Goal: Navigation & Orientation: Find specific page/section

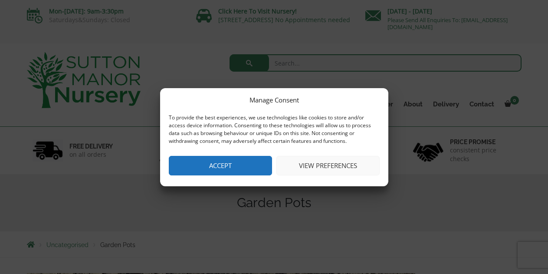
click at [233, 171] on button "Accept" at bounding box center [220, 166] width 103 height 20
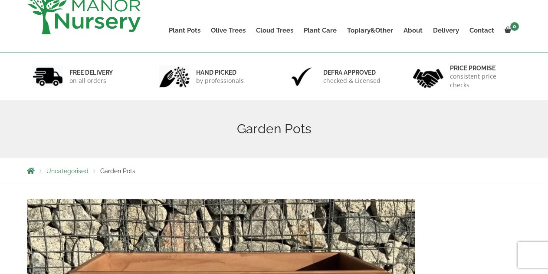
scroll to position [35, 0]
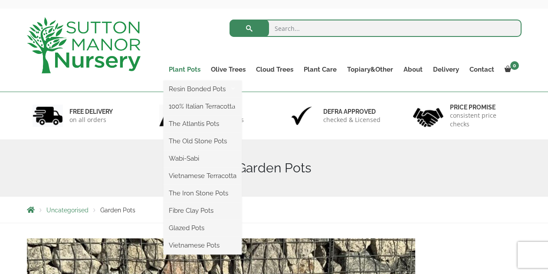
click at [187, 69] on link "Plant Pots" at bounding box center [185, 69] width 42 height 12
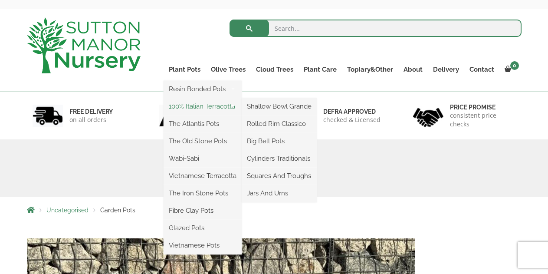
click at [187, 108] on link "100% Italian Terracotta" at bounding box center [203, 106] width 78 height 13
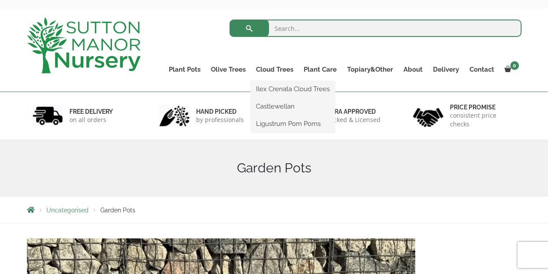
click at [280, 81] on ul "Ilex Crenata Cloud Trees Castlewellan Ligustrum Pom Poms" at bounding box center [293, 107] width 84 height 52
click at [274, 69] on link "Cloud Trees" at bounding box center [275, 69] width 48 height 12
click at [269, 86] on link "Ilex Crenata Cloud Trees" at bounding box center [293, 88] width 84 height 13
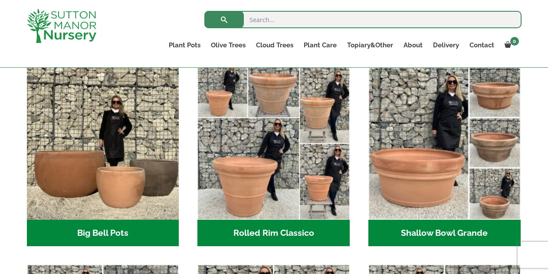
scroll to position [295, 0]
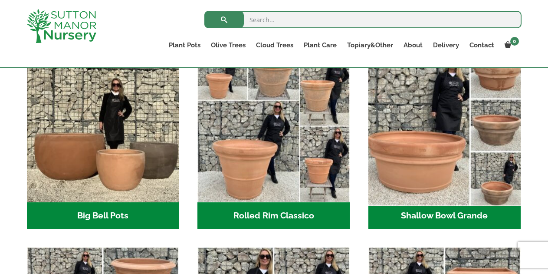
click at [416, 149] on img "Visit product category Shallow Bowl Grande" at bounding box center [444, 126] width 160 height 160
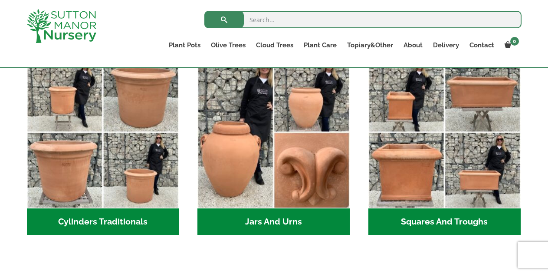
scroll to position [469, 0]
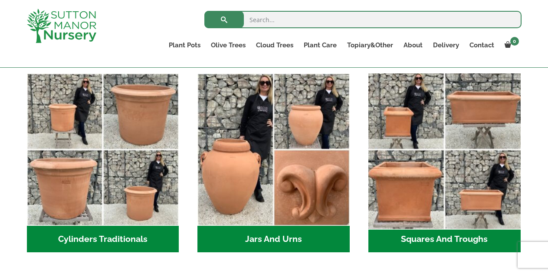
click at [436, 152] on img "Visit product category Squares And Troughs" at bounding box center [444, 150] width 160 height 160
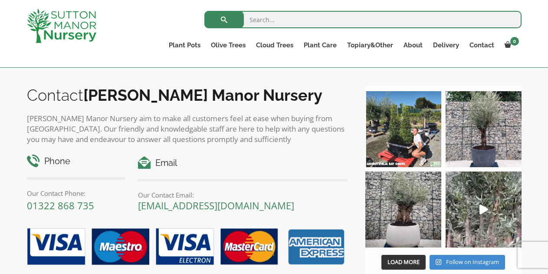
scroll to position [764, 0]
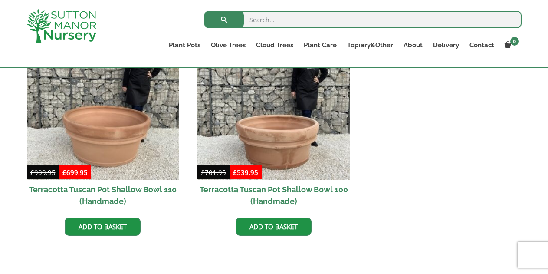
scroll to position [434, 0]
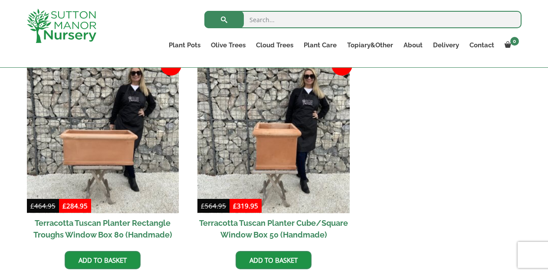
scroll to position [417, 0]
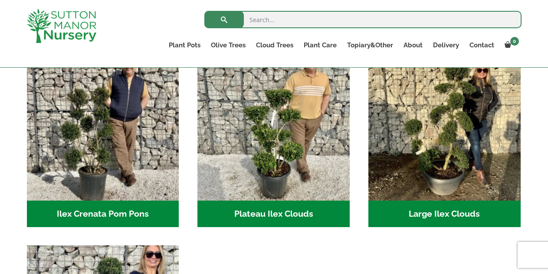
scroll to position [208, 0]
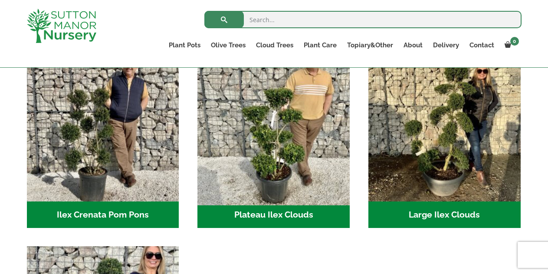
click at [330, 174] on img "Visit product category Plateau Ilex Clouds" at bounding box center [274, 125] width 160 height 160
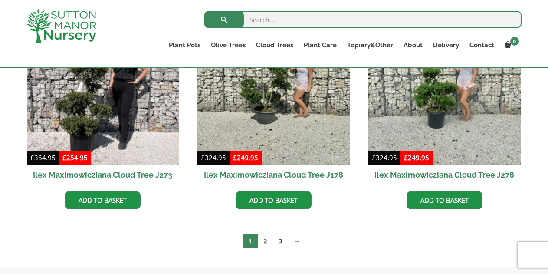
scroll to position [278, 0]
